Goal: Contribute content: Add original content to the website for others to see

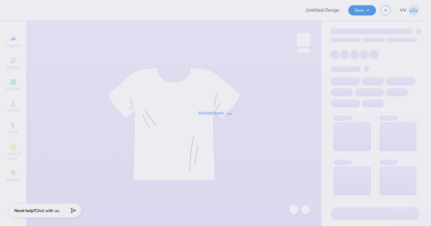
type input "[US_STATE] Tech : [PERSON_NAME]"
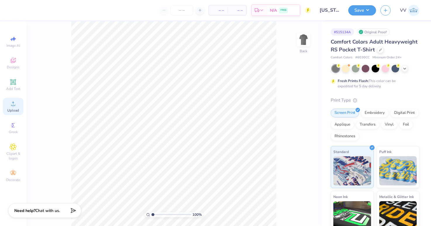
click at [16, 109] on span "Upload" at bounding box center [13, 110] width 12 height 5
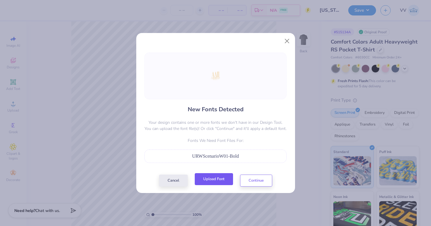
click at [218, 183] on button "Upload Font" at bounding box center [214, 179] width 38 height 12
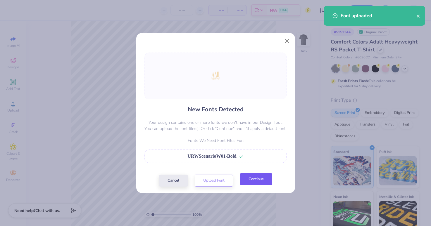
click at [258, 182] on button "Continue" at bounding box center [256, 179] width 32 height 12
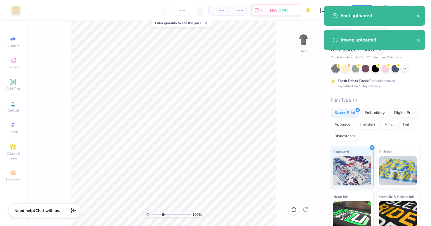
click at [163, 216] on input "range" at bounding box center [170, 214] width 39 height 5
type input "3.55"
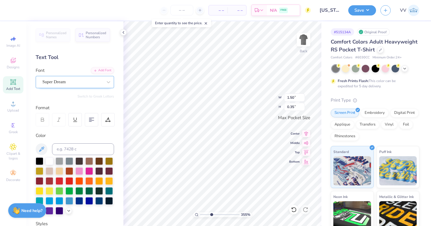
click at [63, 81] on div "Super Dream" at bounding box center [72, 81] width 61 height 9
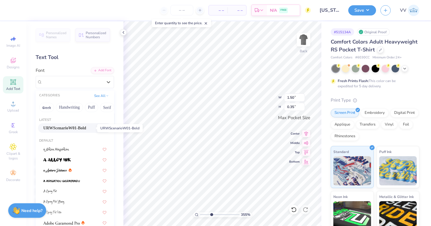
drag, startPoint x: 66, startPoint y: 129, endPoint x: 76, endPoint y: 133, distance: 11.1
click at [65, 129] on span "URWScenarioW01-Bold" at bounding box center [64, 128] width 43 height 6
type input "1.74"
type input "0.32"
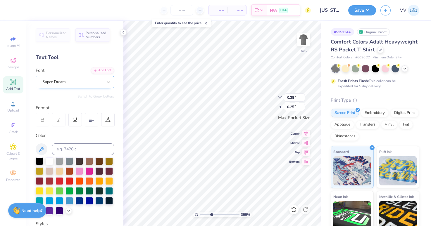
click at [52, 80] on div "Super Dream" at bounding box center [72, 81] width 61 height 9
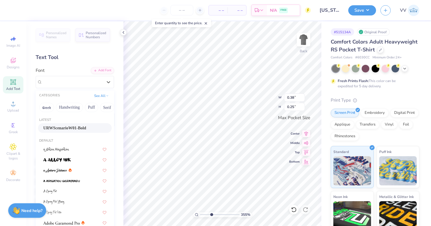
drag, startPoint x: 62, startPoint y: 129, endPoint x: 70, endPoint y: 135, distance: 10.6
click at [61, 129] on span "URWScenarioW01-Bold" at bounding box center [64, 128] width 43 height 6
type input "0.40"
type input "0.20"
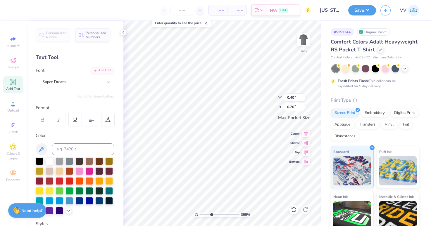
type input "0.37"
type input "0.25"
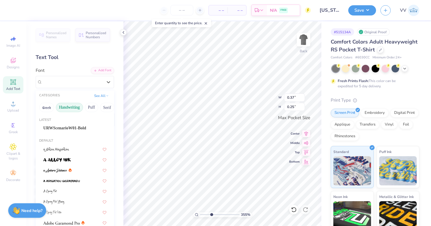
drag, startPoint x: 83, startPoint y: 81, endPoint x: 67, endPoint y: 107, distance: 30.7
click at [83, 81] on div "Super Dream" at bounding box center [72, 81] width 61 height 9
drag, startPoint x: 60, startPoint y: 130, endPoint x: 99, endPoint y: 148, distance: 43.4
click at [60, 130] on span "URWScenarioW01-Bold" at bounding box center [64, 128] width 43 height 6
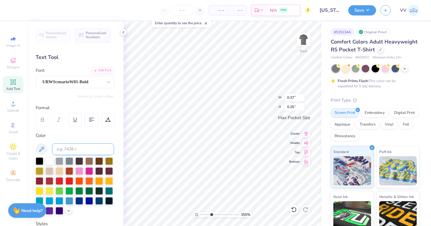
type input "0.38"
type input "0.20"
type input "5.48"
click at [219, 215] on input "range" at bounding box center [219, 214] width 39 height 5
type input "2.80"
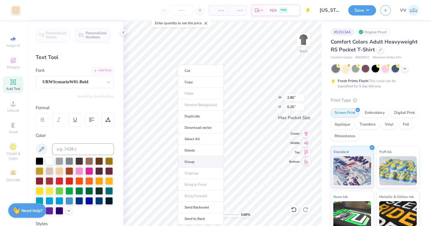
click at [191, 159] on li "Group" at bounding box center [201, 161] width 46 height 11
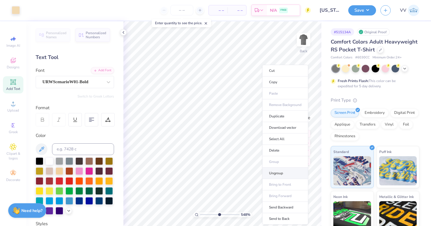
click at [280, 173] on li "Ungroup" at bounding box center [285, 173] width 46 height 11
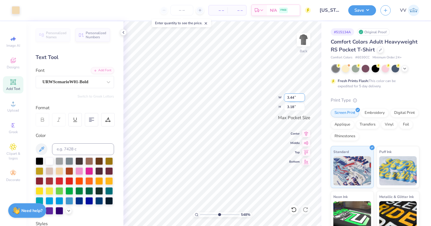
click at [297, 99] on input "3.44" at bounding box center [294, 98] width 21 height 8
type input "3.50"
type input "3.24"
drag, startPoint x: 211, startPoint y: 216, endPoint x: 203, endPoint y: 214, distance: 7.5
click at [203, 216] on input "range" at bounding box center [219, 214] width 39 height 5
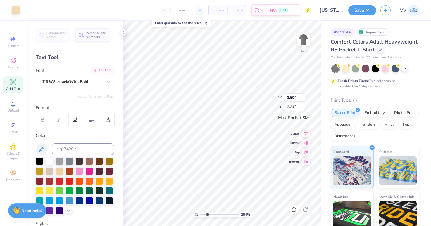
click at [207, 215] on input "range" at bounding box center [219, 214] width 39 height 5
type input "1"
click at [189, 217] on div "100 %" at bounding box center [222, 123] width 205 height 205
click at [308, 41] on img at bounding box center [303, 39] width 23 height 23
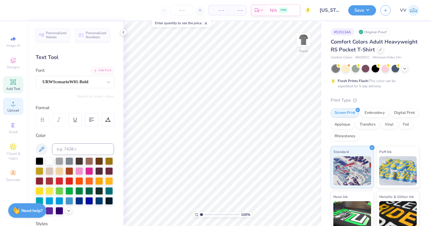
click at [15, 106] on icon at bounding box center [13, 103] width 7 height 7
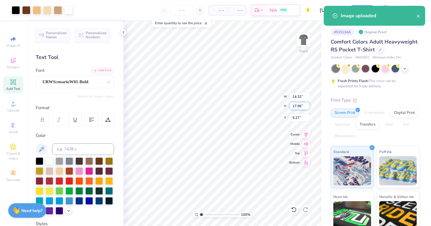
click at [294, 105] on input "17.96" at bounding box center [299, 106] width 21 height 8
type input "15"
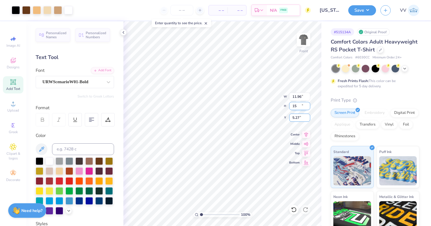
type input "11.96"
type input "15.00"
type input "3.00"
click at [363, 7] on button "Save" at bounding box center [362, 9] width 28 height 10
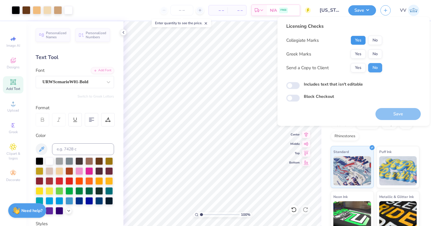
click at [355, 40] on button "Yes" at bounding box center [358, 40] width 15 height 9
click at [359, 54] on button "Yes" at bounding box center [358, 53] width 15 height 9
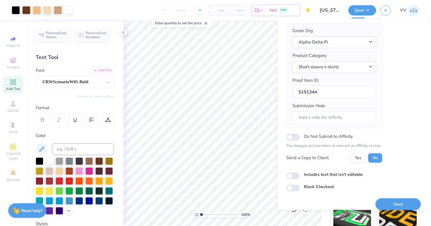
scroll to position [47, 0]
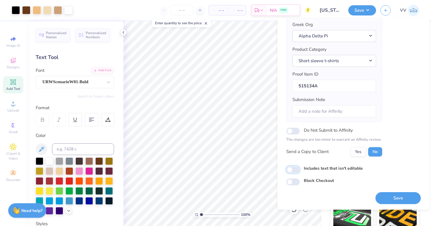
click at [291, 171] on input "Includes text that isn't editable" at bounding box center [292, 169] width 13 height 7
checkbox input "true"
click at [310, 112] on input "Submission Note" at bounding box center [334, 111] width 84 height 13
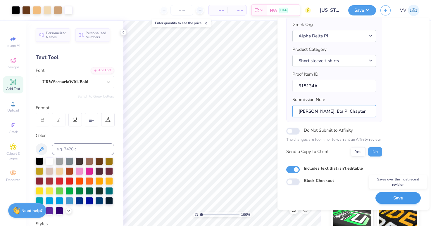
type input "[PERSON_NAME], Eta Pi Chapter"
drag, startPoint x: 401, startPoint y: 199, endPoint x: 372, endPoint y: 162, distance: 46.8
click at [401, 199] on button "Save" at bounding box center [397, 198] width 45 height 12
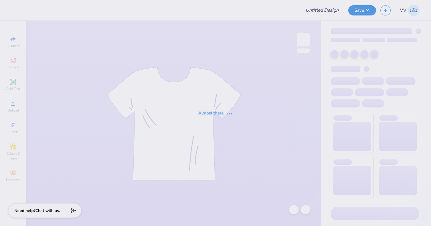
type input "Pi Kappa Fall Rush"
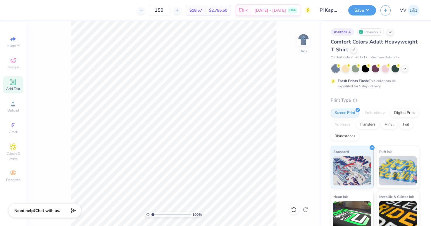
click at [15, 85] on icon at bounding box center [13, 82] width 7 height 7
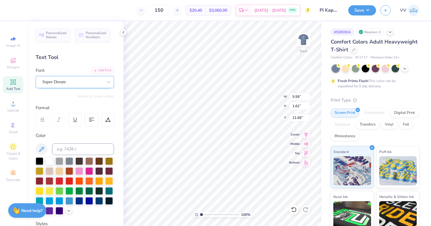
click at [73, 80] on div "Super Dream" at bounding box center [72, 81] width 61 height 9
click at [94, 69] on icon at bounding box center [96, 70] width 4 height 4
click at [110, 68] on div "Add Font" at bounding box center [102, 70] width 23 height 7
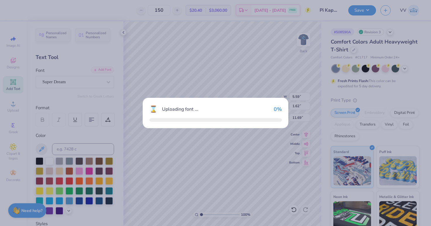
type input "6.59"
type input "1.79"
type input "11.60"
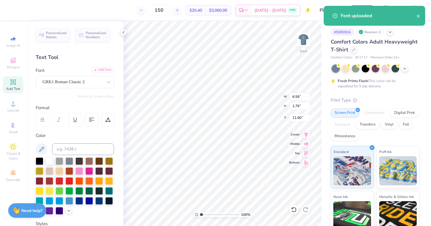
click at [103, 71] on div "Add Font" at bounding box center [102, 70] width 23 height 7
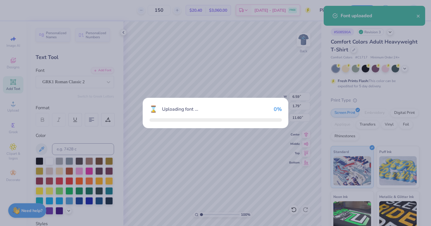
type input "6.48"
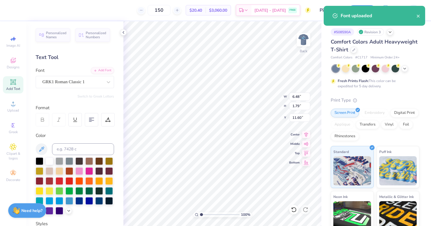
type textarea "PKF"
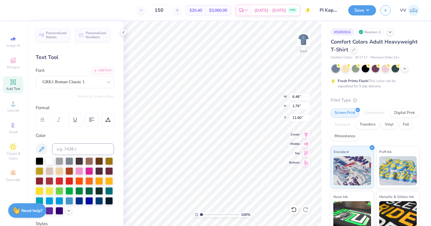
type input "5.38"
type input "1.68"
type input "11.66"
click at [300, 95] on input "5.38" at bounding box center [299, 97] width 21 height 8
type input "3.50"
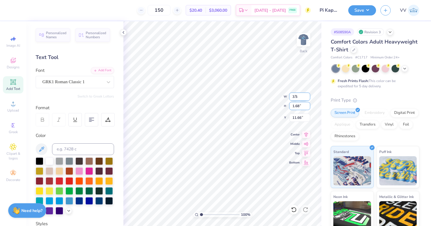
type input "1.09"
type input "3.00"
click at [303, 40] on img at bounding box center [304, 40] width 12 height 12
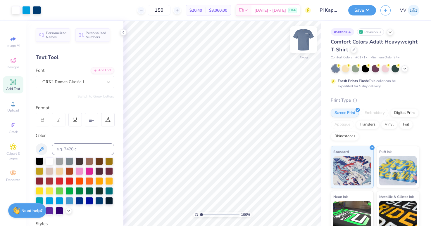
click at [301, 36] on img at bounding box center [303, 39] width 23 height 23
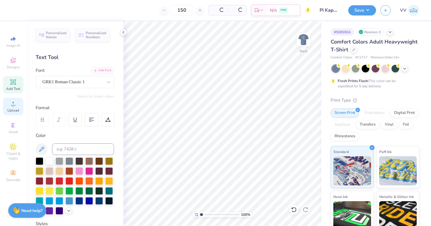
click at [19, 106] on div "Upload" at bounding box center [13, 106] width 20 height 17
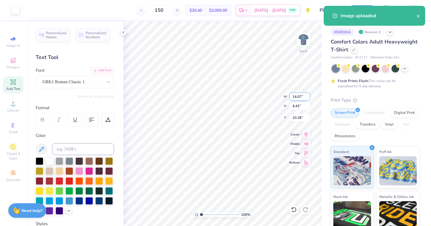
click at [296, 96] on input "14.07" at bounding box center [299, 97] width 21 height 8
type input "3.50"
type input "1.10"
type input "3.00"
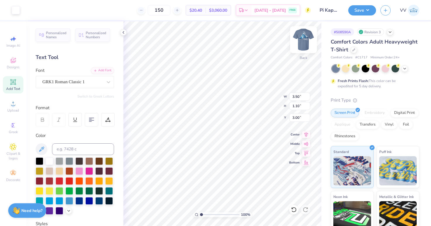
click at [309, 40] on img at bounding box center [303, 39] width 23 height 23
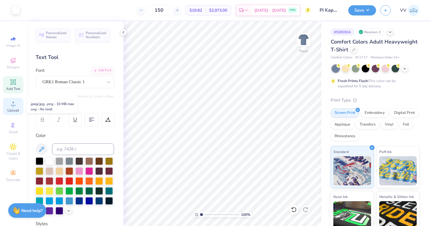
click at [16, 105] on icon at bounding box center [13, 103] width 7 height 7
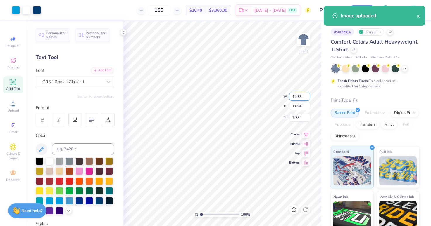
click at [294, 96] on input "14.53" at bounding box center [299, 97] width 21 height 8
type input "12.50"
type input "10.28"
type input "3.00"
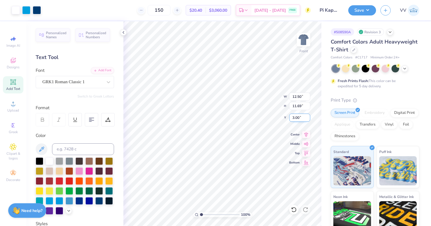
click at [304, 120] on input "3.00" at bounding box center [299, 118] width 21 height 8
type input "5.58"
type input "2.22"
type input "12.96"
type input "13.28"
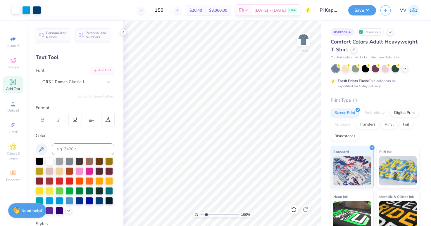
type input "2.23"
click at [206, 215] on input "range" at bounding box center [219, 214] width 39 height 5
type input "1.02"
type input "0.33"
type input "15.18"
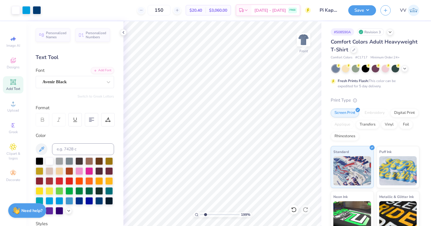
click at [205, 216] on input "range" at bounding box center [219, 214] width 39 height 5
click at [190, 216] on div "100 %" at bounding box center [222, 123] width 205 height 205
type input "2.65"
click at [208, 215] on input "range" at bounding box center [219, 214] width 39 height 5
click at [303, 118] on input "14.68" at bounding box center [299, 118] width 21 height 8
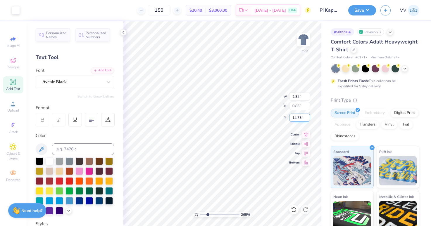
type input "14.75"
click at [302, 118] on input "14.75" at bounding box center [299, 118] width 21 height 8
type input "14.85"
type input "1"
click at [183, 214] on div "100 %" at bounding box center [222, 123] width 205 height 205
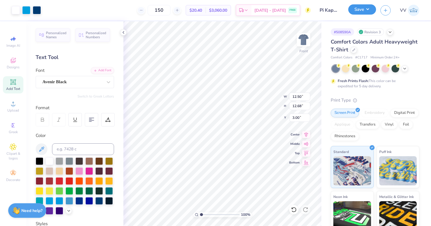
click at [360, 13] on button "Save" at bounding box center [362, 9] width 28 height 10
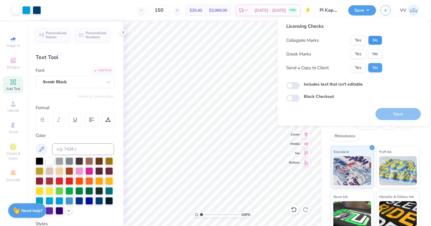
click at [374, 40] on button "No" at bounding box center [375, 40] width 14 height 9
click at [365, 52] on button "Yes" at bounding box center [358, 53] width 15 height 9
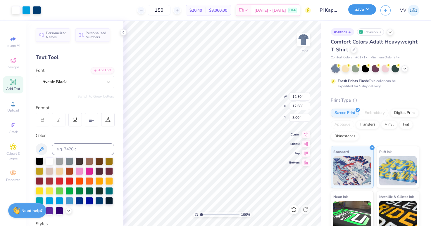
click at [360, 9] on button "Save" at bounding box center [362, 9] width 28 height 10
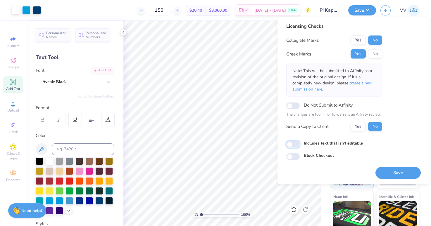
drag, startPoint x: 298, startPoint y: 145, endPoint x: 319, endPoint y: 149, distance: 21.4
click at [298, 145] on input "Includes text that isn't editable" at bounding box center [292, 144] width 13 height 7
checkbox input "true"
click at [399, 172] on button "Save" at bounding box center [397, 173] width 45 height 12
